Goal: Task Accomplishment & Management: Manage account settings

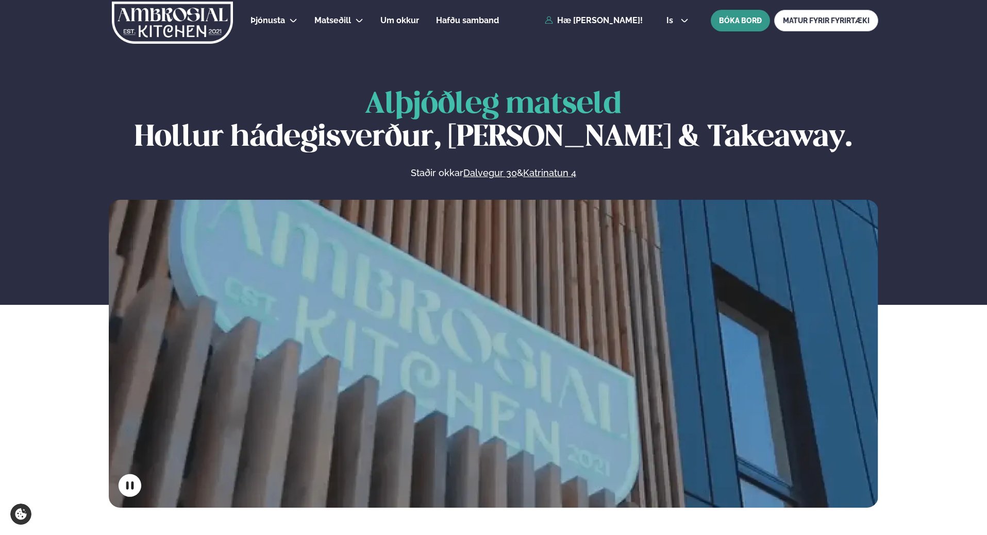
click at [734, 21] on button "BÓKA BORÐ" at bounding box center [739, 21] width 59 height 22
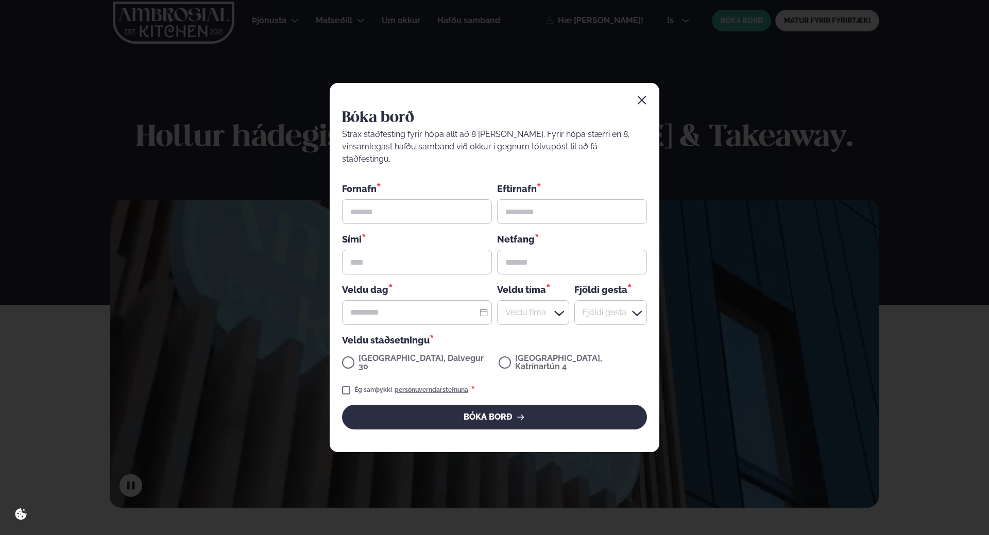
click at [638, 106] on icon "button" at bounding box center [642, 100] width 10 height 10
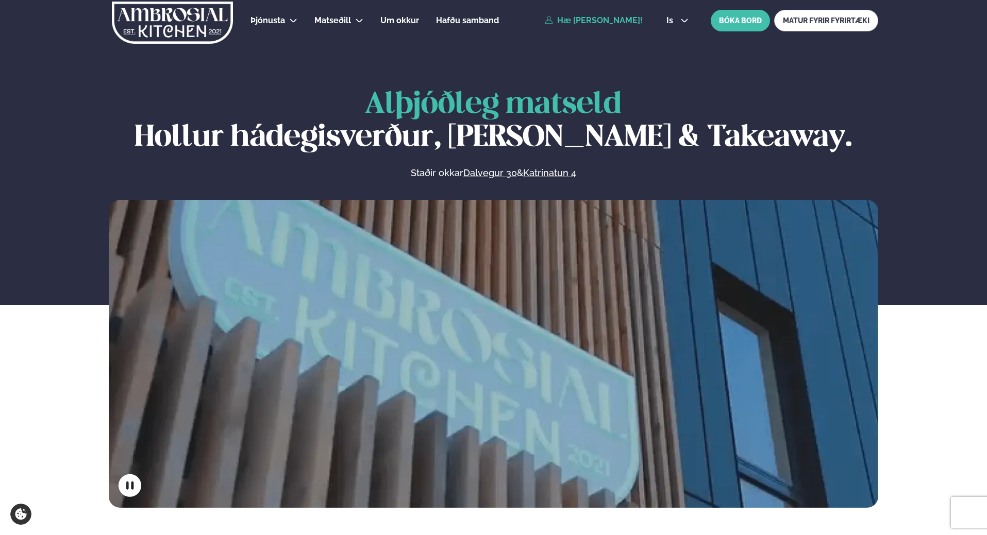
click at [624, 20] on link "Hæ [PERSON_NAME]!" at bounding box center [594, 20] width 98 height 9
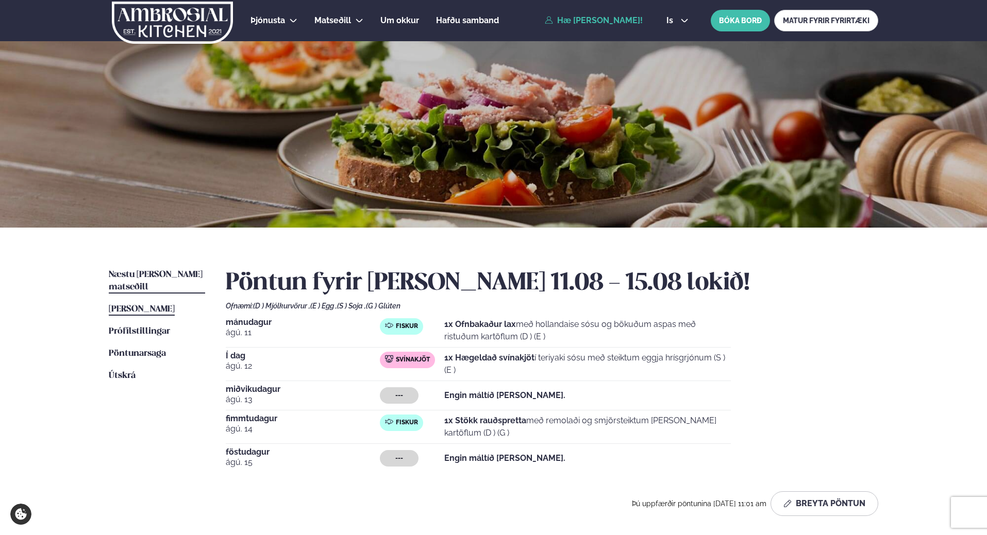
click at [142, 277] on span "Næstu [PERSON_NAME] matseðill" at bounding box center [156, 280] width 94 height 21
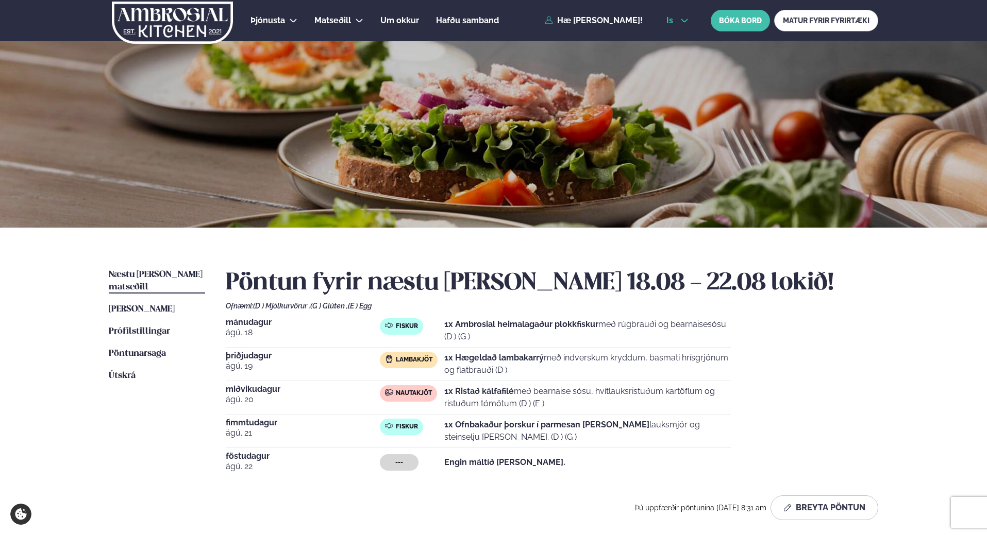
click at [680, 17] on icon at bounding box center [684, 20] width 8 height 8
click at [683, 61] on link "is" at bounding box center [677, 59] width 39 height 21
click at [112, 371] on span "Útskrá" at bounding box center [122, 375] width 27 height 9
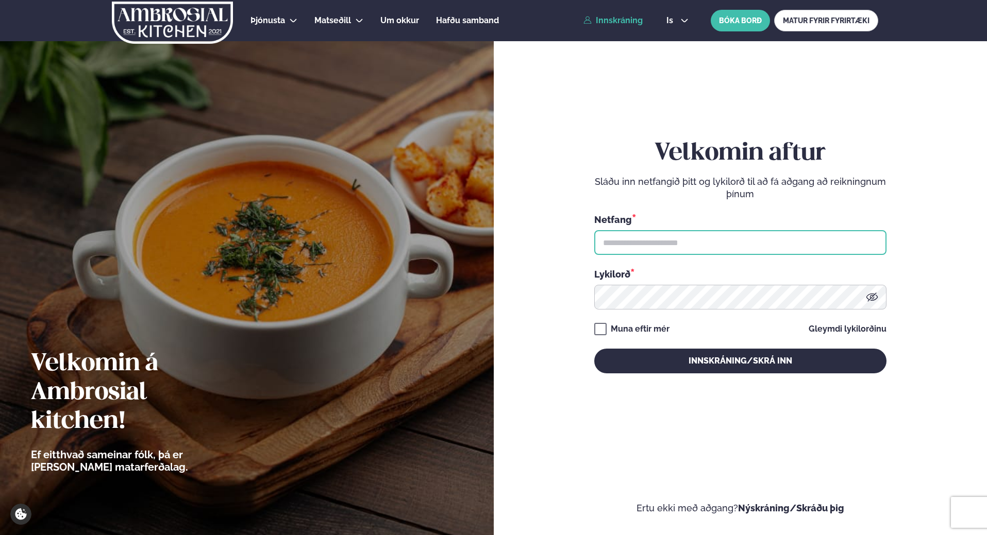
type input "**********"
